Goal: Task Accomplishment & Management: Complete application form

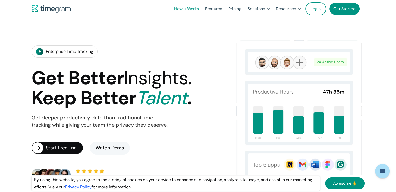
click at [183, 10] on link "How It Works" at bounding box center [186, 9] width 31 height 18
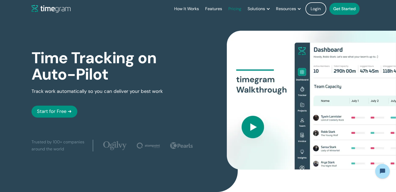
click at [227, 8] on link "Pricing" at bounding box center [234, 9] width 19 height 18
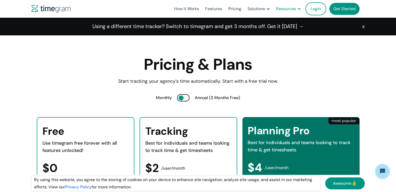
click at [282, 11] on div "Resources" at bounding box center [286, 8] width 20 height 7
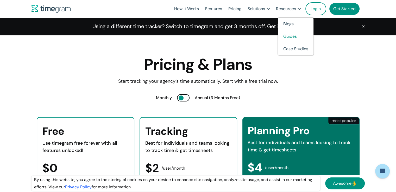
click at [288, 35] on link "Guides" at bounding box center [295, 36] width 35 height 12
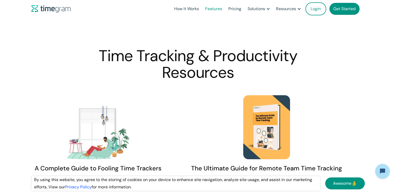
click at [219, 10] on link "Features" at bounding box center [213, 9] width 23 height 18
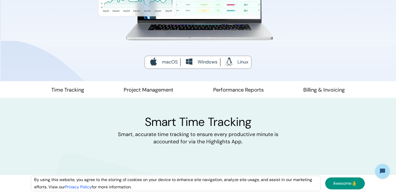
scroll to position [182, 0]
click at [71, 91] on link "Time Tracking" at bounding box center [67, 91] width 33 height 11
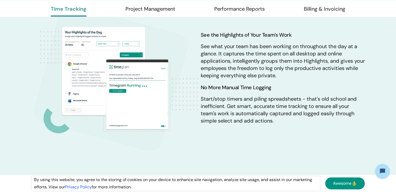
scroll to position [331, 0]
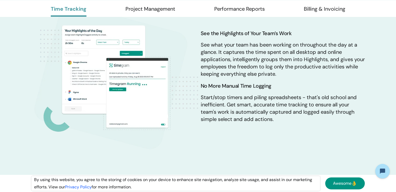
click at [117, 81] on img at bounding box center [115, 76] width 167 height 151
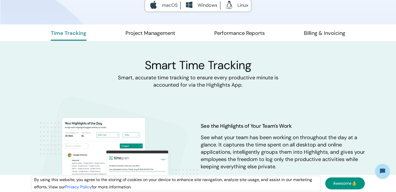
scroll to position [201, 0]
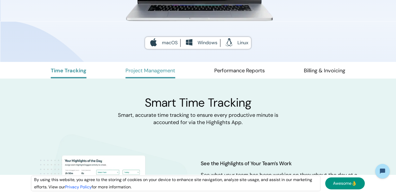
click at [150, 72] on link "Project Management" at bounding box center [150, 72] width 50 height 11
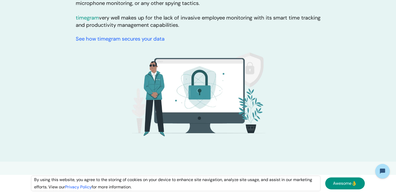
scroll to position [1458, 0]
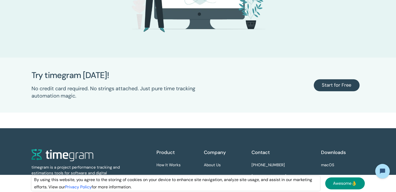
click at [344, 89] on link "Start for Free" at bounding box center [337, 85] width 46 height 12
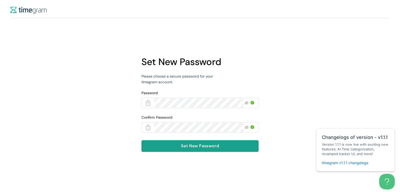
click at [166, 147] on button "Set New Password" at bounding box center [199, 146] width 117 height 12
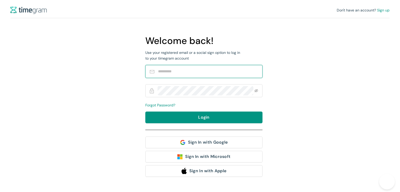
click at [175, 73] on input "text" at bounding box center [207, 71] width 99 height 9
type input "**********"
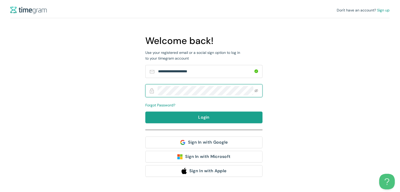
click at [217, 117] on button "Login" at bounding box center [203, 117] width 117 height 12
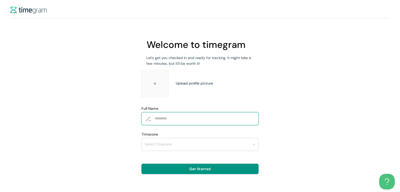
click at [165, 119] on input "Full Name" at bounding box center [204, 118] width 98 height 9
type input "**********"
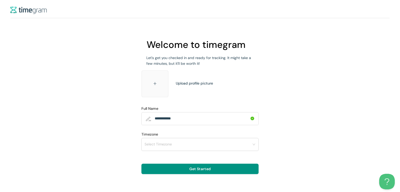
click at [156, 147] on input "Timezone" at bounding box center [197, 144] width 107 height 8
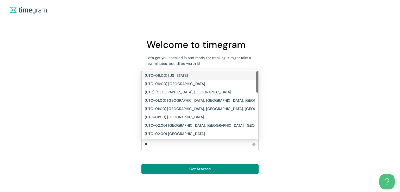
type input "***"
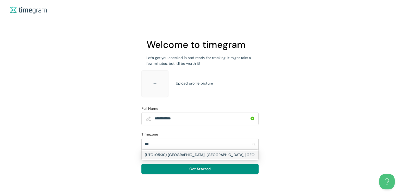
click at [228, 153] on h1 "(UTC+05:30) [GEOGRAPHIC_DATA], [GEOGRAPHIC_DATA], [GEOGRAPHIC_DATA], [GEOGRAPHI…" at bounding box center [233, 155] width 176 height 6
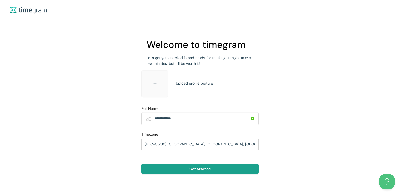
click at [207, 171] on span "Get Started" at bounding box center [199, 169] width 21 height 6
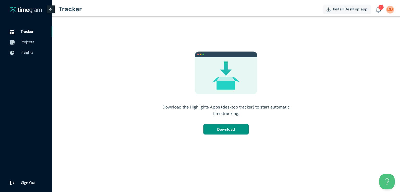
click at [376, 9] on img at bounding box center [378, 10] width 5 height 6
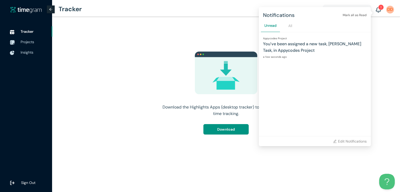
click at [139, 35] on main "Download the Highlights Apps (desktop tracker) to start automatic time tracking…" at bounding box center [226, 104] width 348 height 175
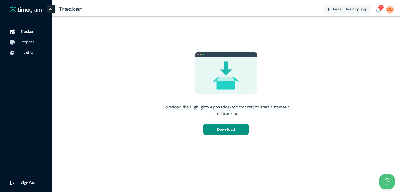
click at [30, 34] on span "Tracker" at bounding box center [35, 31] width 28 height 10
click at [22, 42] on span "Projects" at bounding box center [28, 42] width 14 height 5
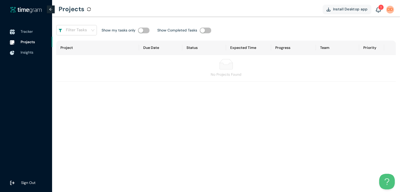
click at [24, 33] on span "Tracker" at bounding box center [27, 31] width 12 height 5
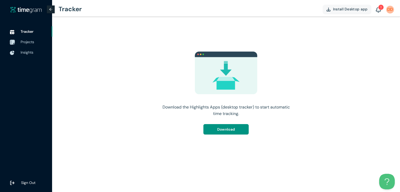
click at [32, 46] on span "Projects" at bounding box center [35, 42] width 28 height 10
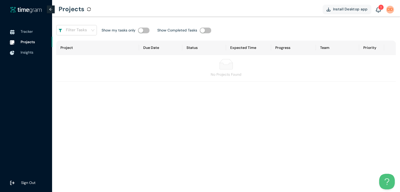
click at [80, 33] on h1 "Filter Tasks" at bounding box center [76, 30] width 21 height 6
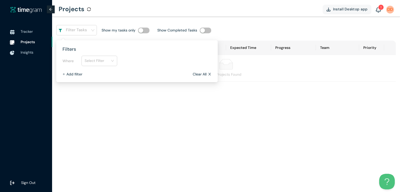
click at [312, 105] on main "Filter Tasks Show my tasks only Show Completed Tasks Project Due Date Status Ex…" at bounding box center [226, 104] width 348 height 175
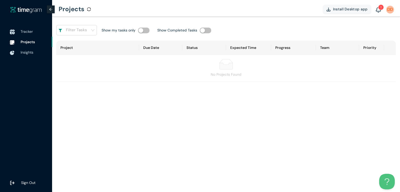
click at [31, 34] on span "Tracker" at bounding box center [35, 31] width 28 height 10
